Goal: Information Seeking & Learning: Check status

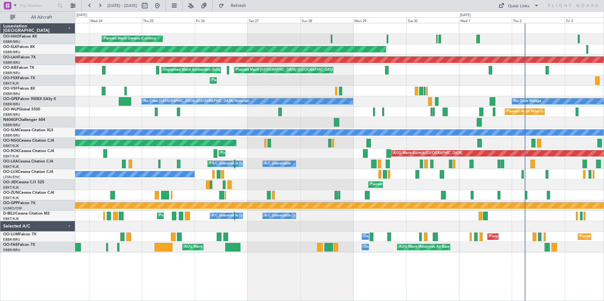
click at [508, 63] on div "Planned Maint Geneva (Cointrin) Planned Maint Geneva ([GEOGRAPHIC_DATA]) Planne…" at bounding box center [339, 137] width 529 height 229
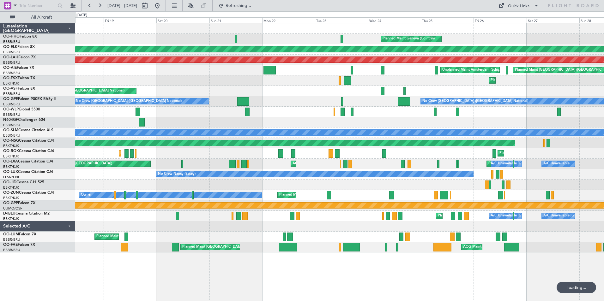
click at [422, 62] on div "Planned Maint Geneva (Cointrin) Planned Maint [GEOGRAPHIC_DATA]-[GEOGRAPHIC_DAT…" at bounding box center [339, 137] width 529 height 229
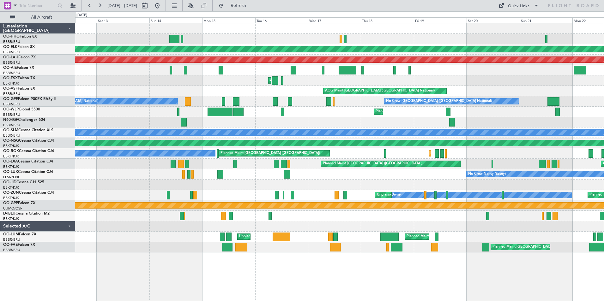
click at [344, 71] on div at bounding box center [339, 70] width 529 height 10
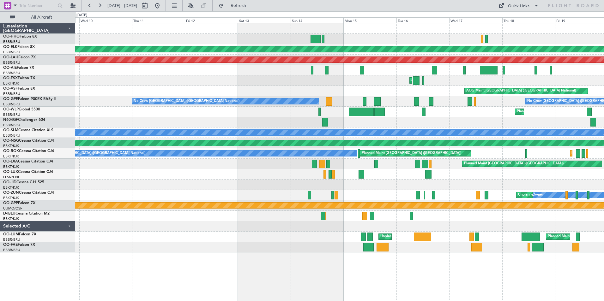
click at [359, 54] on div "Planned Maint Kortrijk-[GEOGRAPHIC_DATA] Planned [GEOGRAPHIC_DATA][PERSON_NAME]…" at bounding box center [339, 137] width 529 height 229
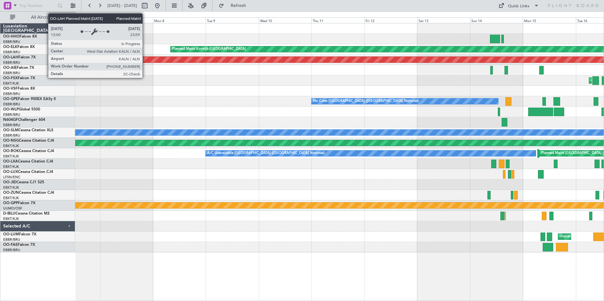
click at [319, 60] on div "Planned Maint [PERSON_NAME]-[GEOGRAPHIC_DATA][PERSON_NAME] ([GEOGRAPHIC_DATA][P…" at bounding box center [470, 60] width 1323 height 6
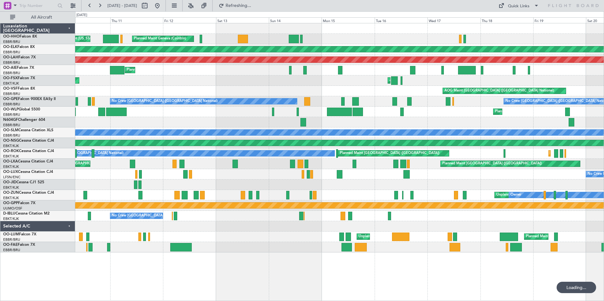
click at [76, 78] on div "Planned Maint Kortrijk-[GEOGRAPHIC_DATA] AOG Maint [GEOGRAPHIC_DATA]-[GEOGRAPHI…" at bounding box center [339, 81] width 529 height 10
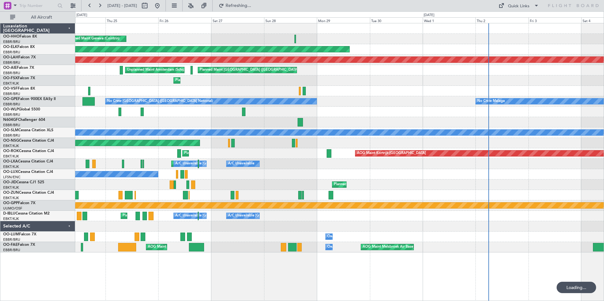
click at [244, 85] on div "Planned Maint Kortrijk-[GEOGRAPHIC_DATA]" at bounding box center [339, 81] width 529 height 10
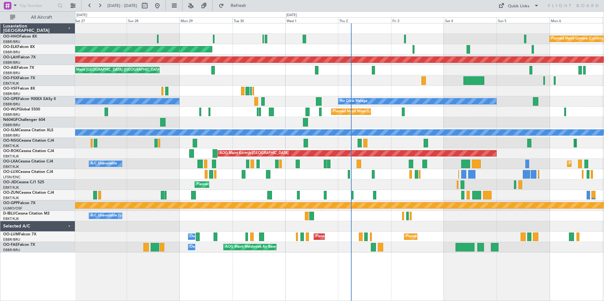
click at [312, 82] on div "Planned Maint Kortrijk-[GEOGRAPHIC_DATA]" at bounding box center [339, 81] width 529 height 10
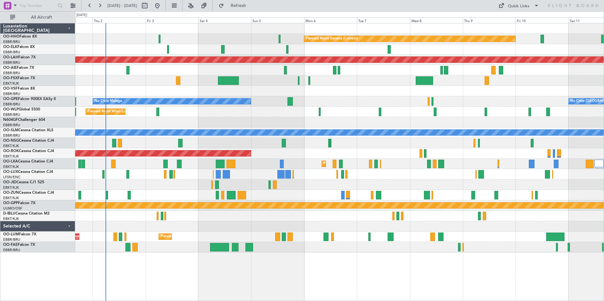
click at [250, 117] on div at bounding box center [339, 122] width 529 height 10
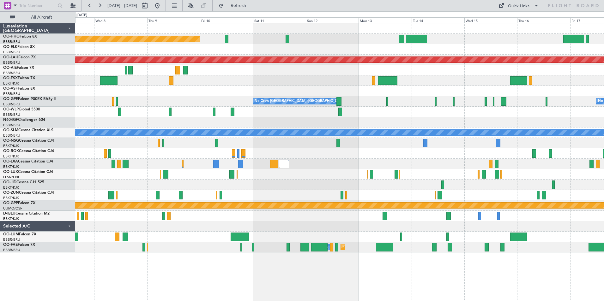
click at [278, 155] on div "Planned Maint Geneva (Cointrin) Planned [GEOGRAPHIC_DATA][PERSON_NAME]-[GEOGRAP…" at bounding box center [339, 137] width 529 height 229
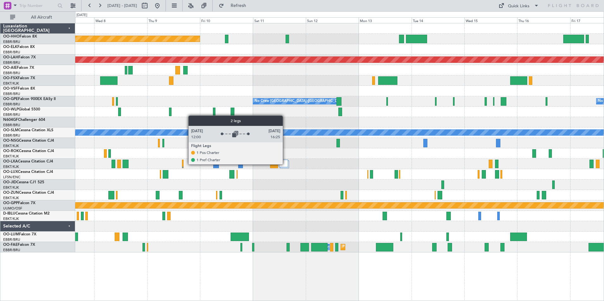
click at [286, 164] on div at bounding box center [283, 164] width 9 height 8
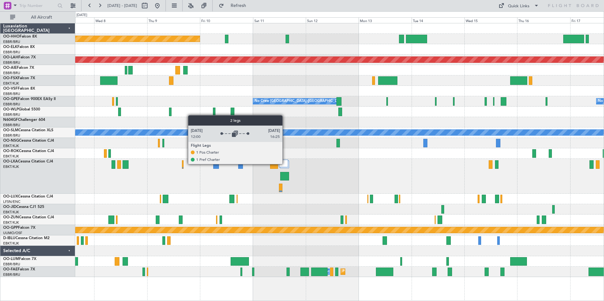
click at [285, 164] on div at bounding box center [283, 164] width 9 height 8
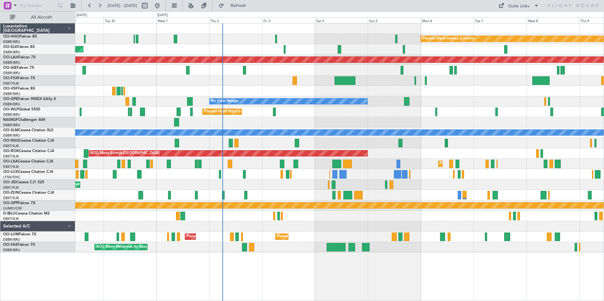
click at [575, 184] on div "Planned Maint Geneva (Cointrin) Planned Maint [GEOGRAPHIC_DATA]-[GEOGRAPHIC_DAT…" at bounding box center [339, 137] width 529 height 229
